Goal: Task Accomplishment & Management: Complete application form

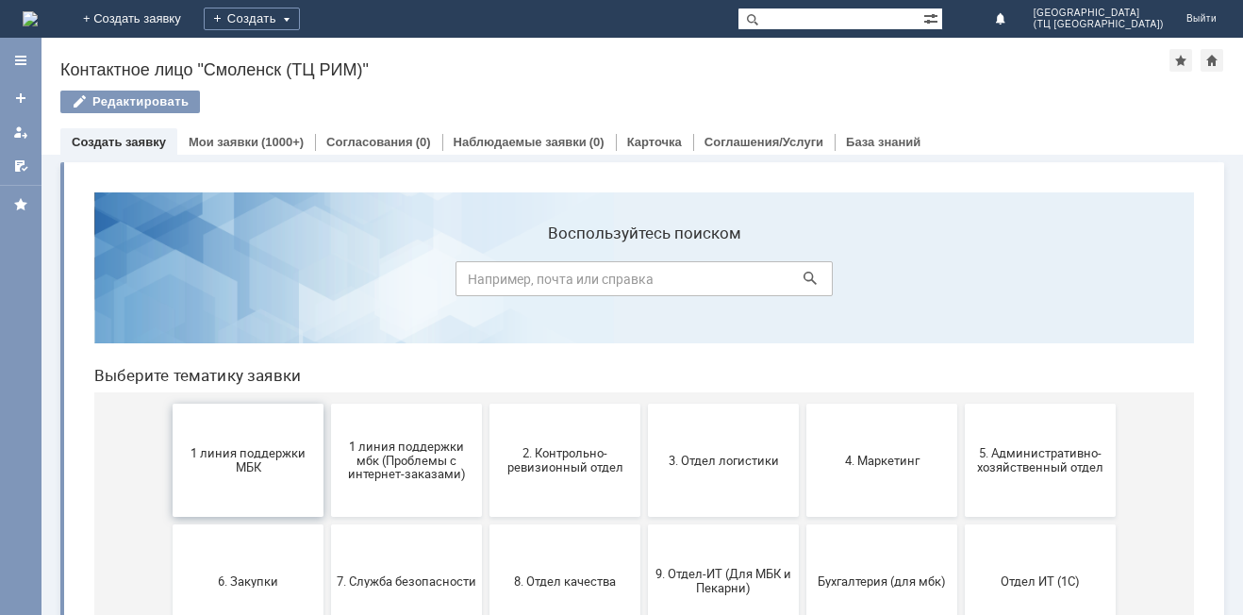
click at [236, 468] on span "1 линия поддержки МБК" at bounding box center [248, 460] width 140 height 28
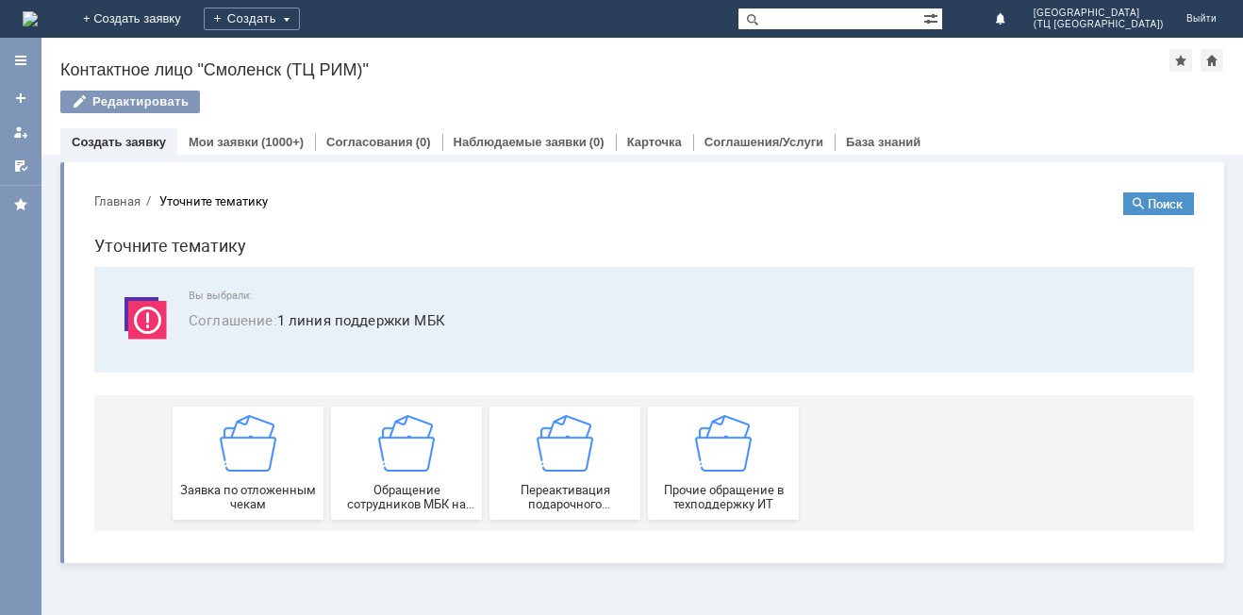
click at [236, 468] on img at bounding box center [248, 443] width 57 height 57
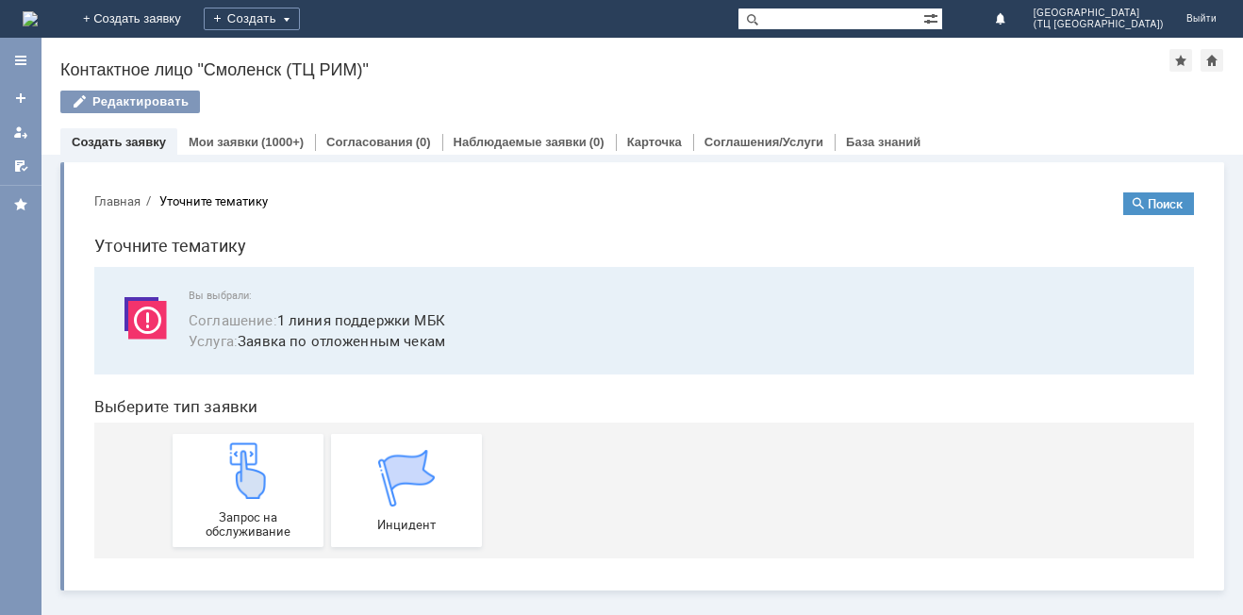
click at [236, 468] on img at bounding box center [248, 470] width 57 height 57
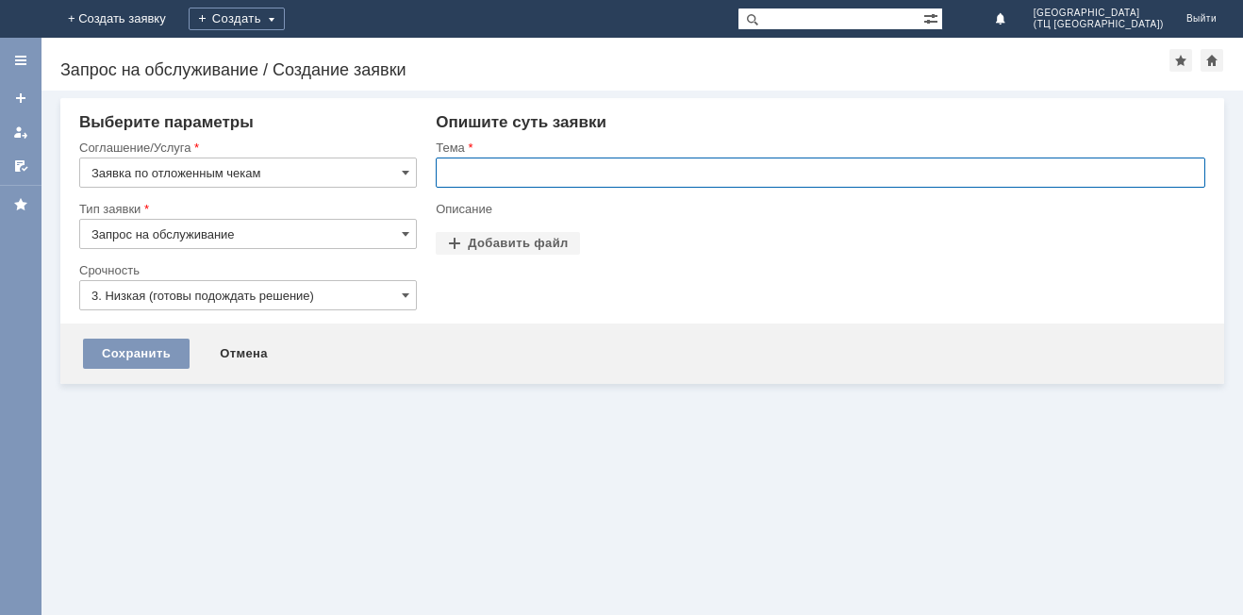
click at [534, 171] on input "text" at bounding box center [820, 172] width 769 height 30
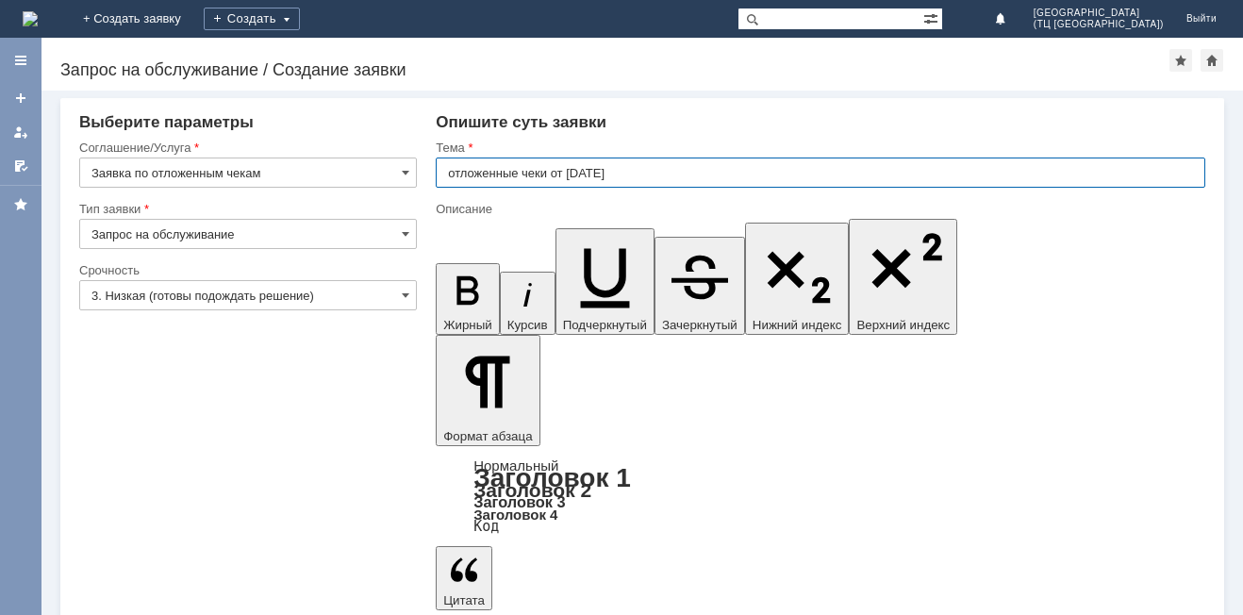
type input "отложенные чеки от [DATE]"
